Goal: Information Seeking & Learning: Learn about a topic

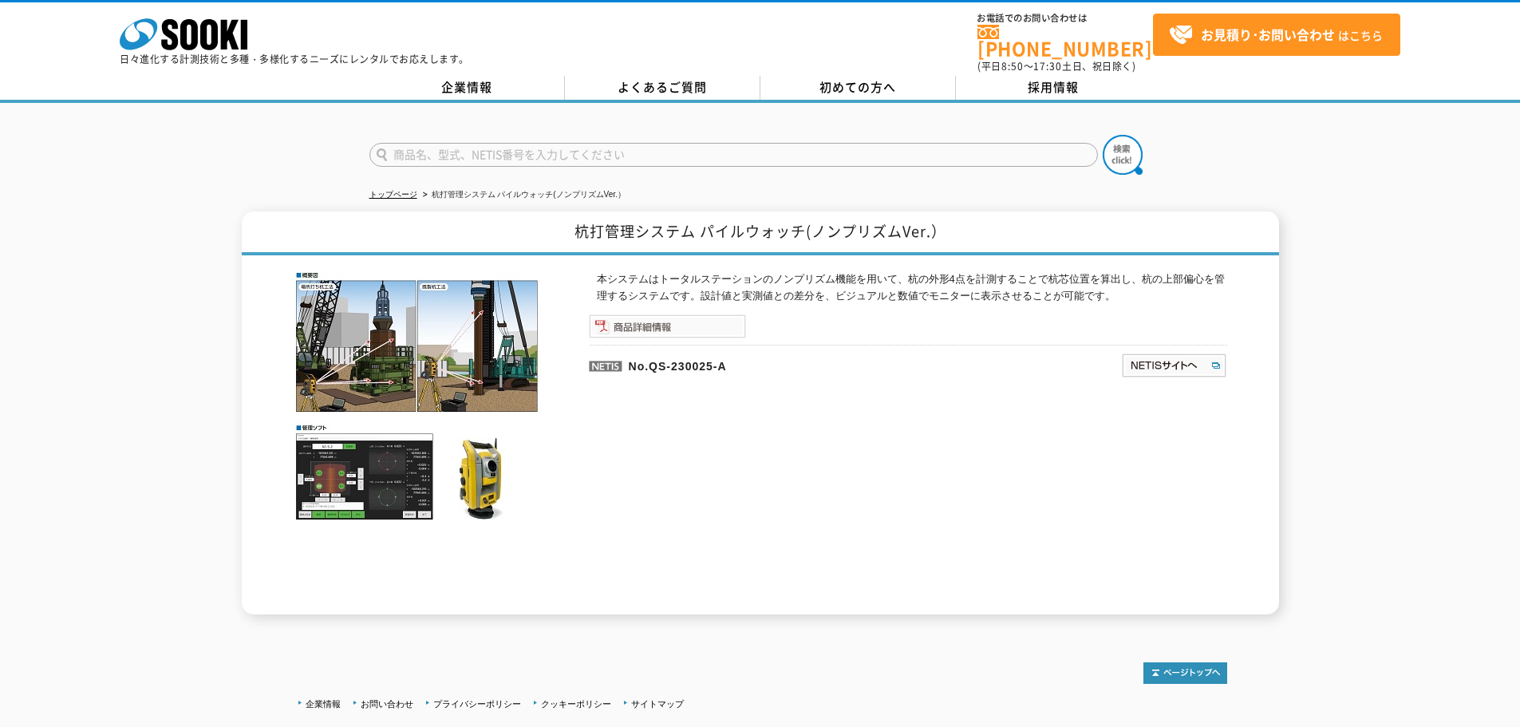
click at [630, 314] on img at bounding box center [667, 326] width 157 height 24
click at [1191, 360] on img at bounding box center [1174, 366] width 106 height 26
